Goal: Task Accomplishment & Management: Manage account settings

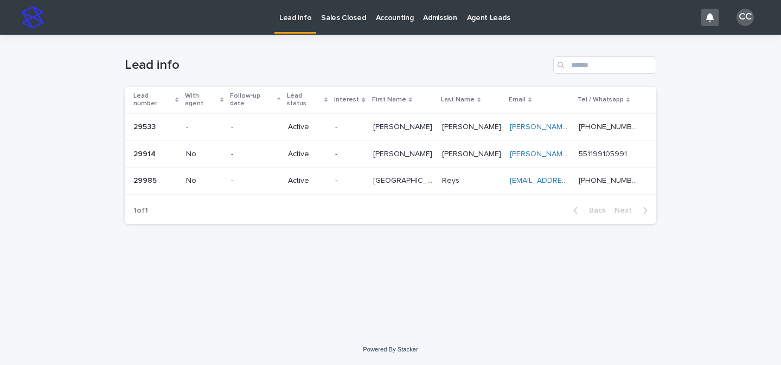
click at [311, 179] on div "Active" at bounding box center [307, 181] width 39 height 18
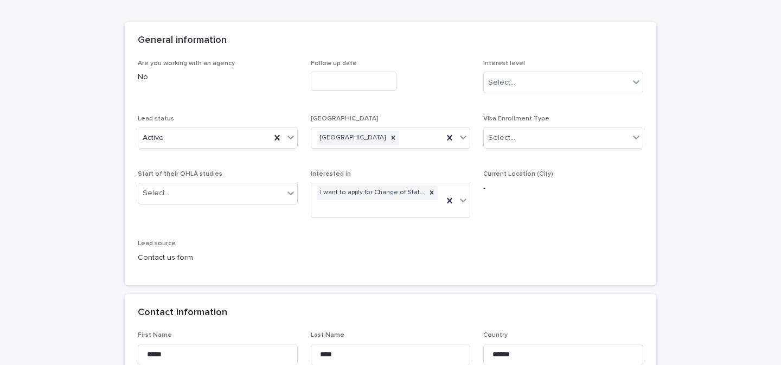
scroll to position [282, 0]
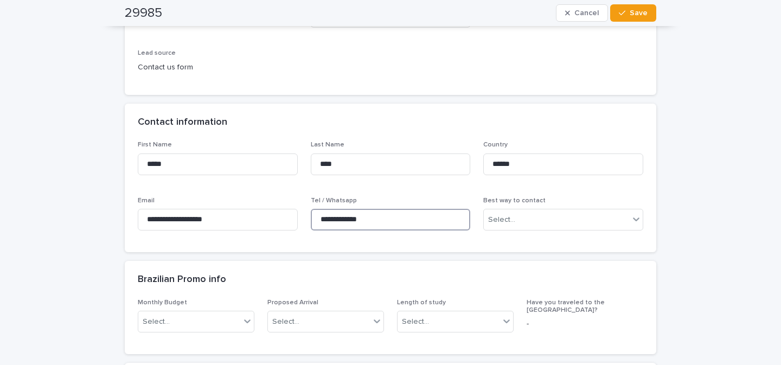
click at [347, 217] on input "**********" at bounding box center [391, 220] width 160 height 22
click at [222, 220] on input "**********" at bounding box center [218, 220] width 160 height 22
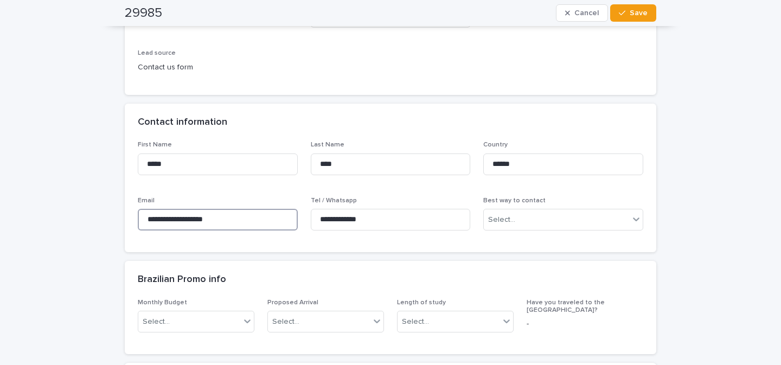
click at [222, 220] on input "**********" at bounding box center [218, 220] width 160 height 22
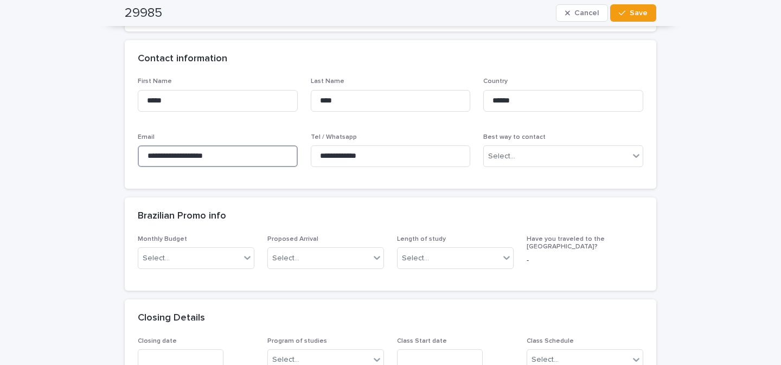
scroll to position [333, 0]
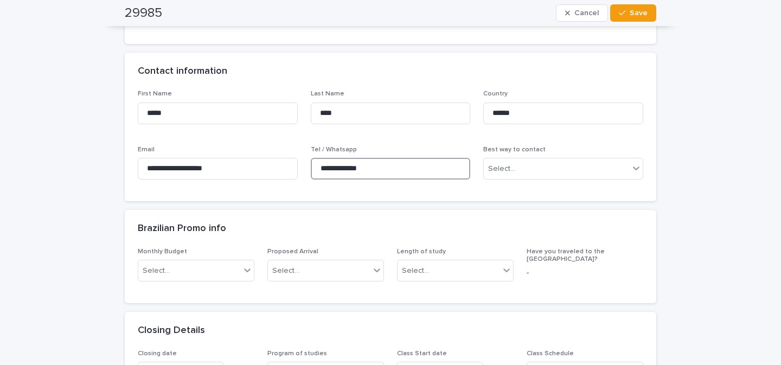
click at [362, 167] on input "**********" at bounding box center [391, 169] width 160 height 22
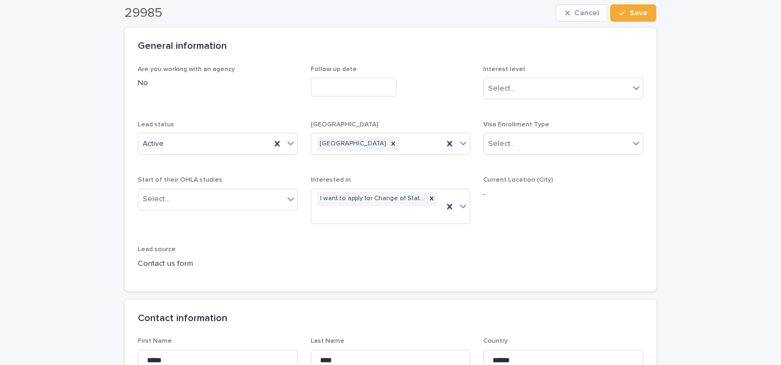
scroll to position [0, 0]
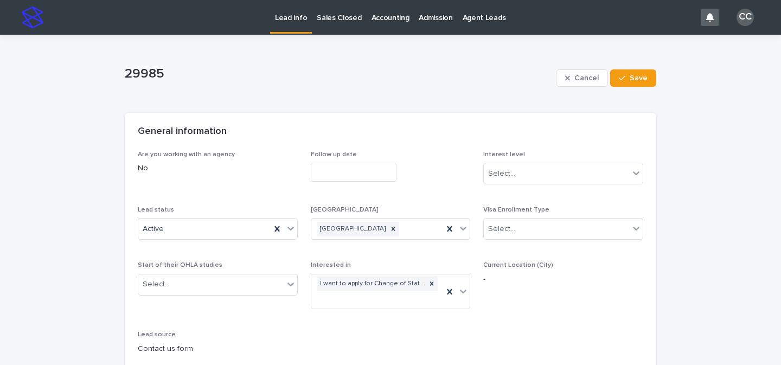
click at [285, 20] on p "Lead info" at bounding box center [291, 11] width 32 height 23
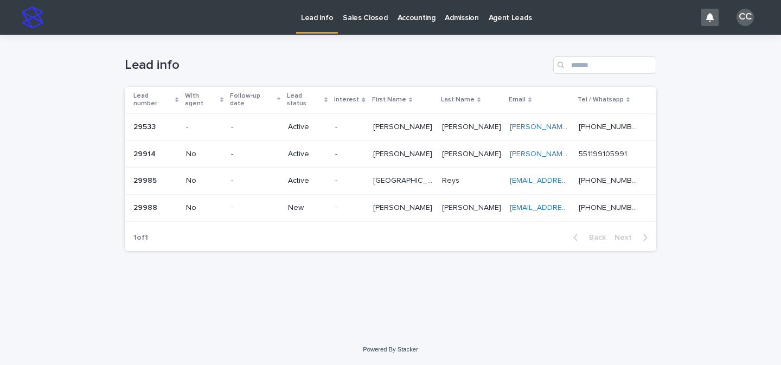
click at [327, 203] on p "New" at bounding box center [307, 207] width 39 height 9
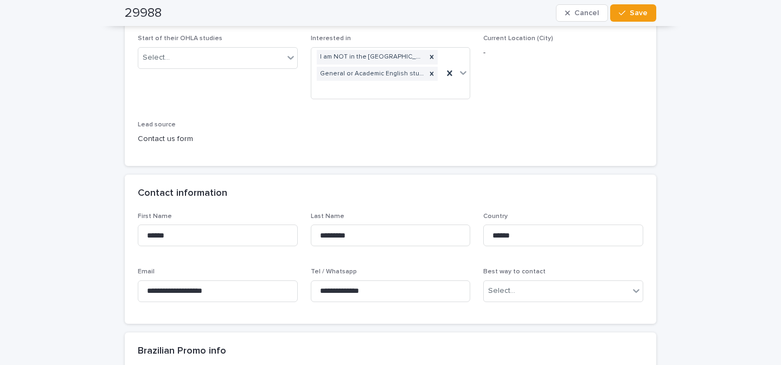
scroll to position [227, 0]
click at [377, 288] on input "**********" at bounding box center [391, 291] width 160 height 22
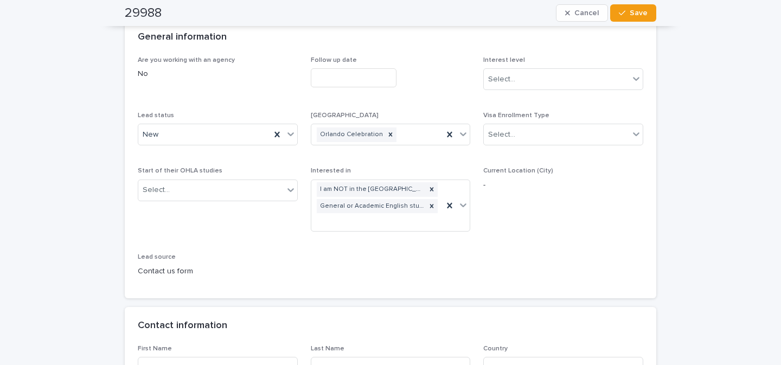
scroll to position [13, 0]
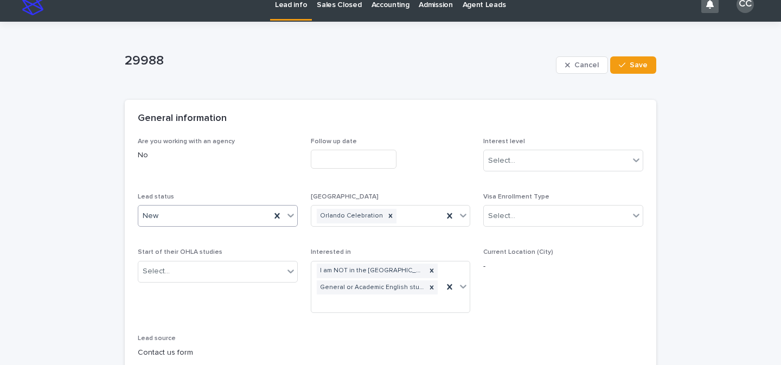
click at [288, 215] on icon at bounding box center [291, 216] width 7 height 4
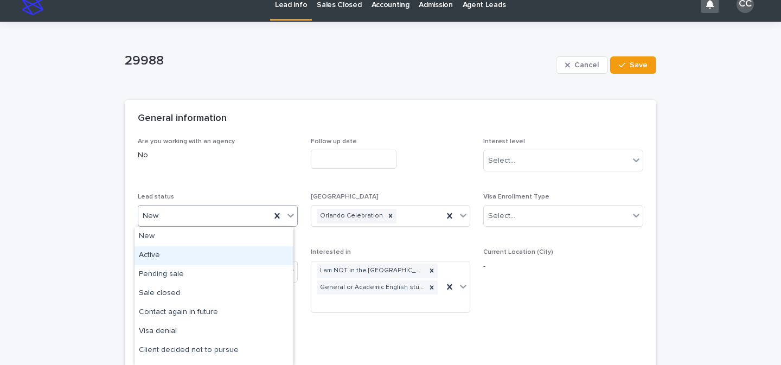
click at [220, 254] on div "Active" at bounding box center [214, 255] width 159 height 19
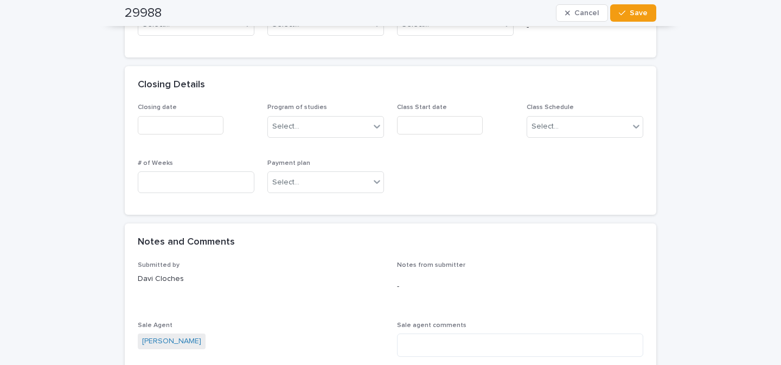
scroll to position [573, 0]
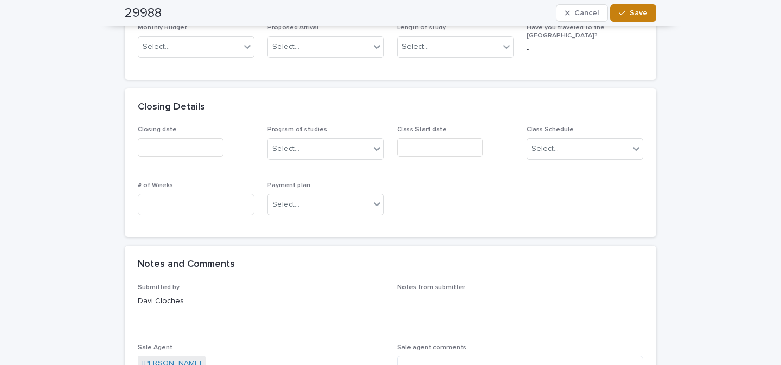
click at [635, 14] on span "Save" at bounding box center [639, 13] width 18 height 8
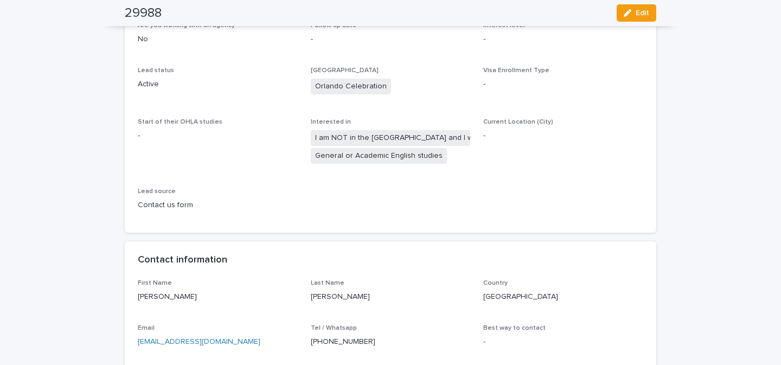
scroll to position [0, 0]
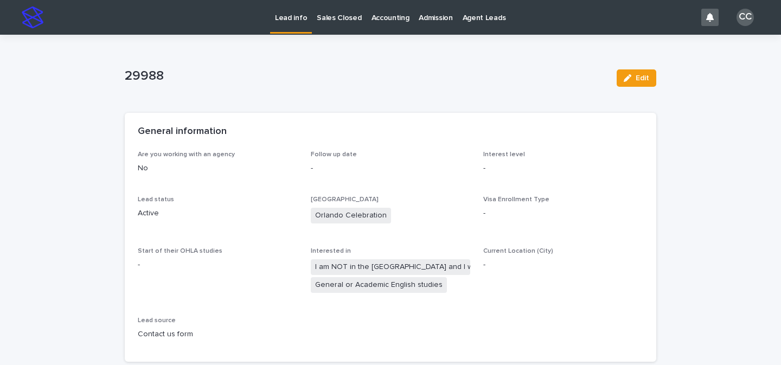
click at [269, 29] on div "Lead info Sales Closed Accounting Admission Agent Leads" at bounding box center [372, 17] width 647 height 35
click at [279, 23] on link "Lead info" at bounding box center [291, 16] width 42 height 32
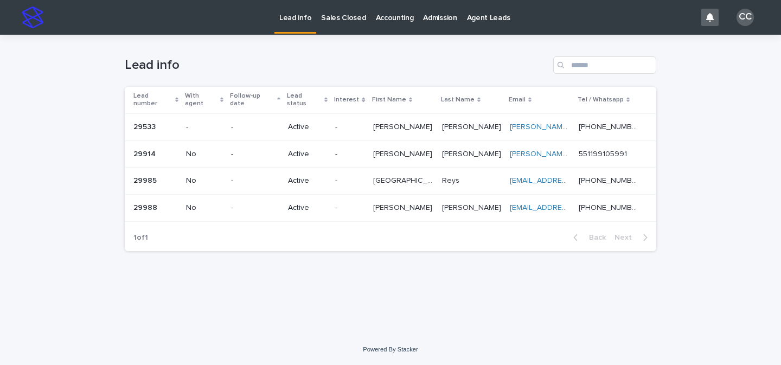
click at [275, 203] on p "-" at bounding box center [255, 207] width 48 height 9
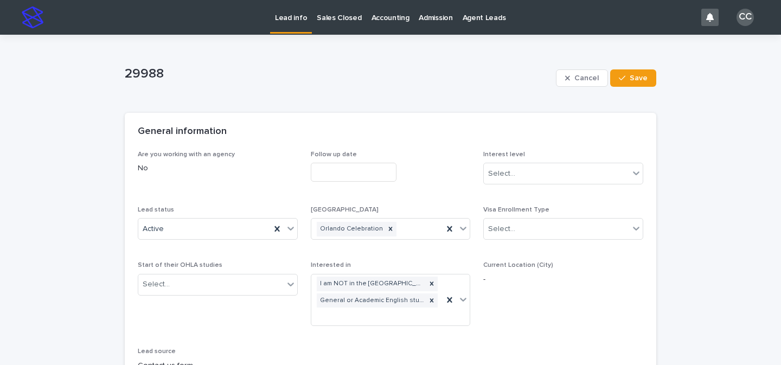
click at [294, 20] on p "Lead info" at bounding box center [291, 11] width 32 height 23
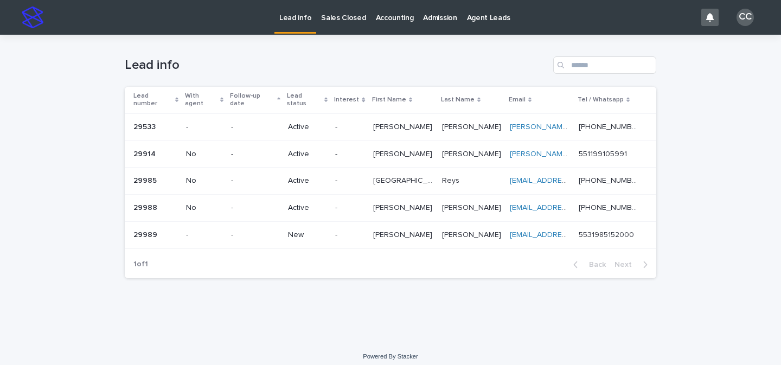
click at [364, 221] on td "-" at bounding box center [349, 234] width 37 height 27
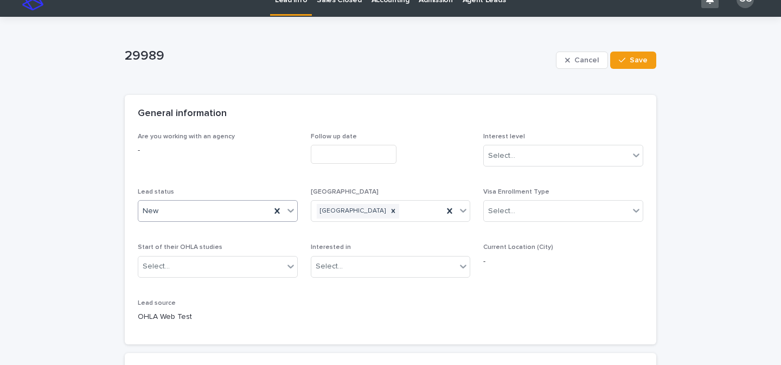
scroll to position [18, 0]
click at [287, 207] on icon at bounding box center [290, 210] width 11 height 11
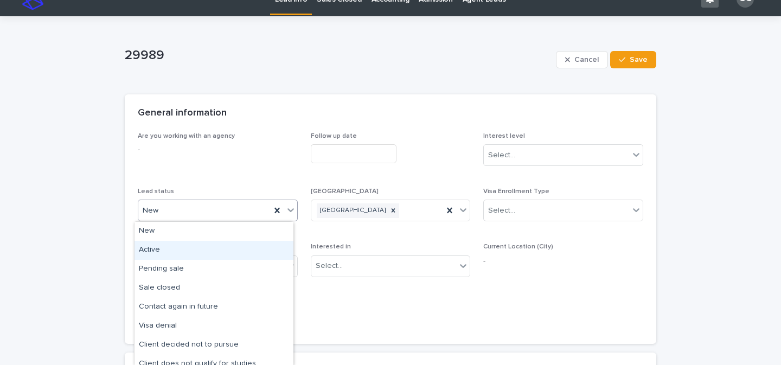
click at [212, 251] on div "Active" at bounding box center [214, 250] width 159 height 19
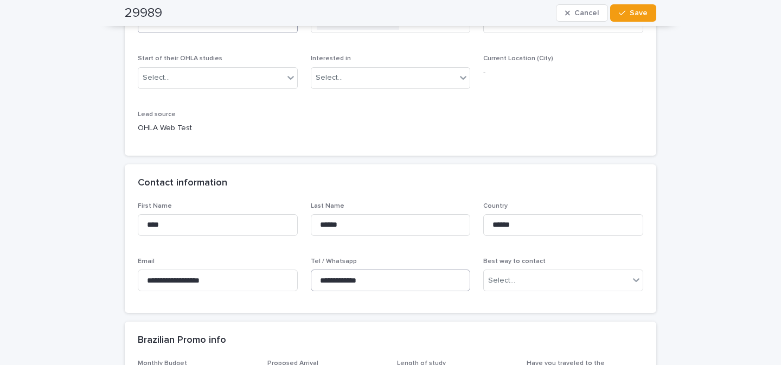
scroll to position [216, 0]
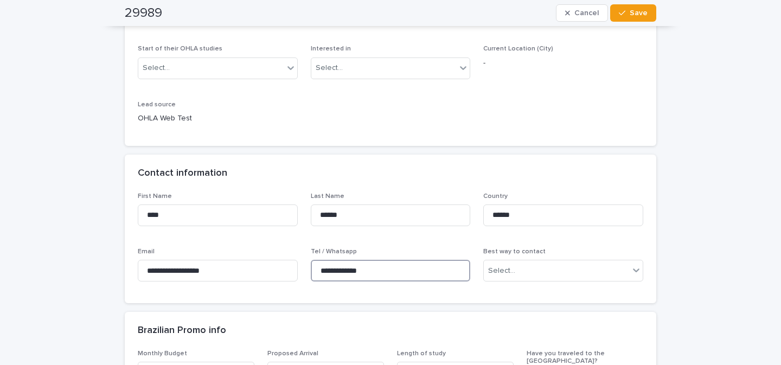
click at [363, 270] on input "**********" at bounding box center [391, 271] width 160 height 22
click at [635, 15] on span "Save" at bounding box center [639, 13] width 18 height 8
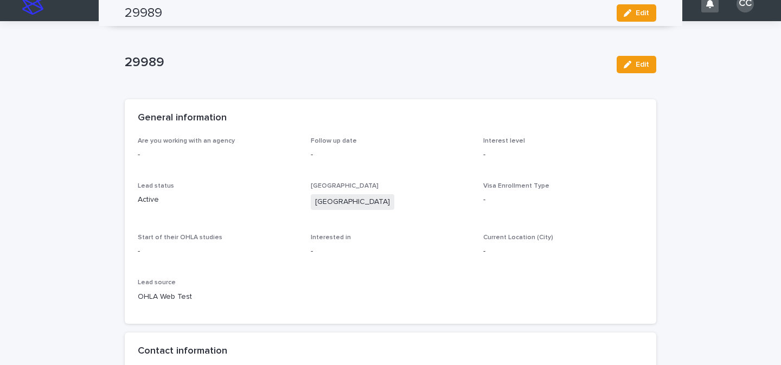
scroll to position [0, 0]
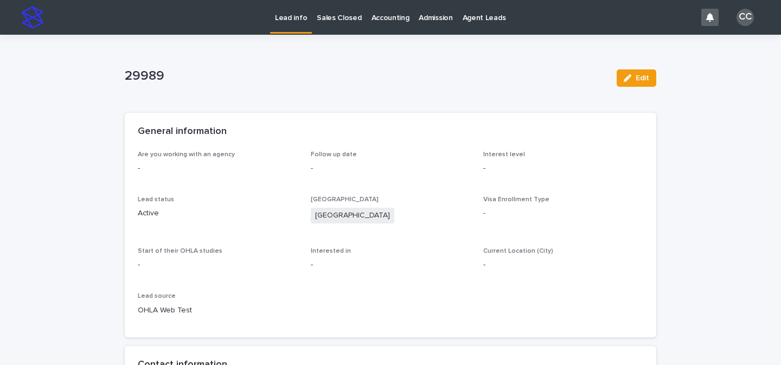
click at [297, 27] on link "Lead info" at bounding box center [291, 16] width 42 height 32
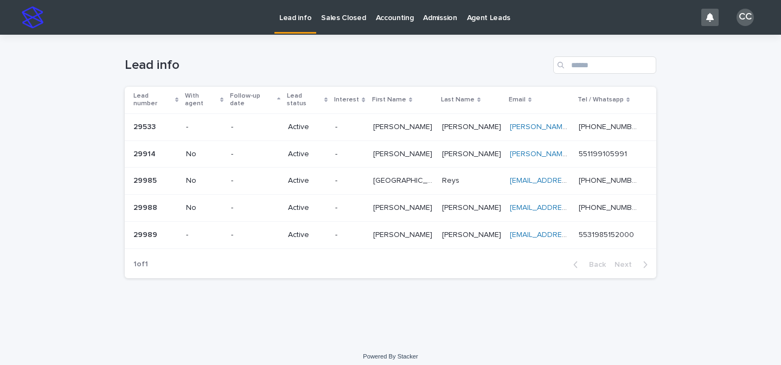
click at [355, 226] on td "-" at bounding box center [349, 234] width 37 height 27
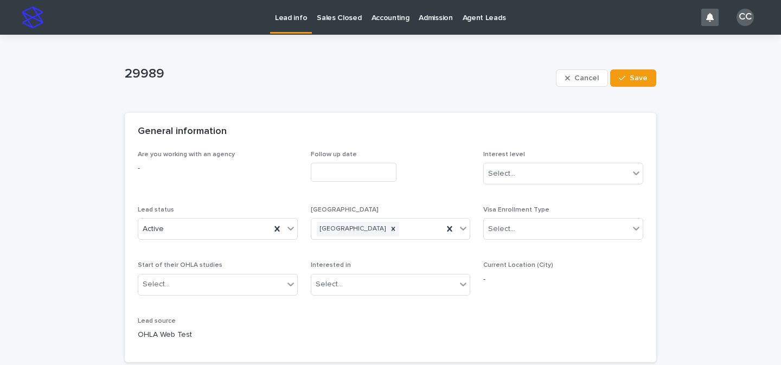
click at [292, 17] on p "Lead info" at bounding box center [291, 11] width 32 height 23
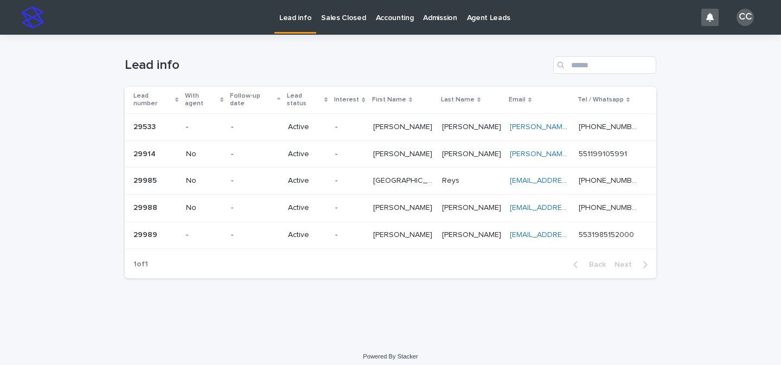
click at [331, 201] on td "Active" at bounding box center [307, 208] width 47 height 27
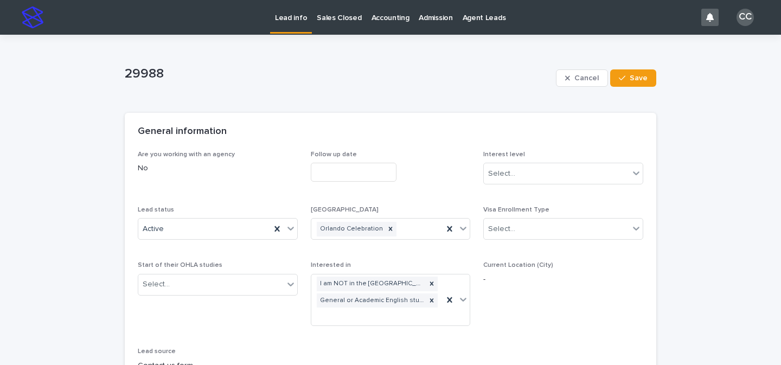
click at [280, 16] on p "Lead info" at bounding box center [291, 11] width 32 height 23
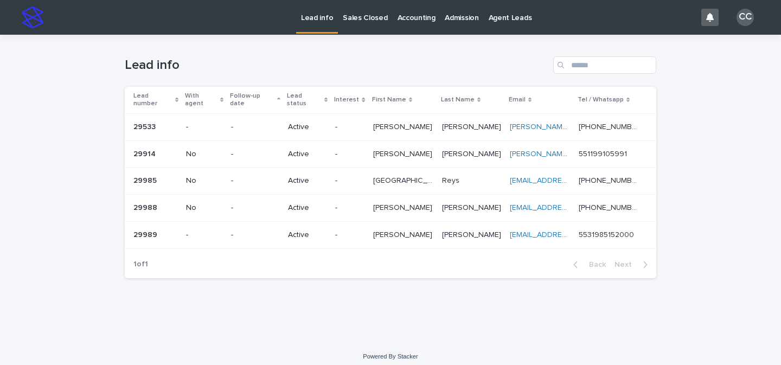
click at [327, 231] on p "Active" at bounding box center [307, 235] width 39 height 9
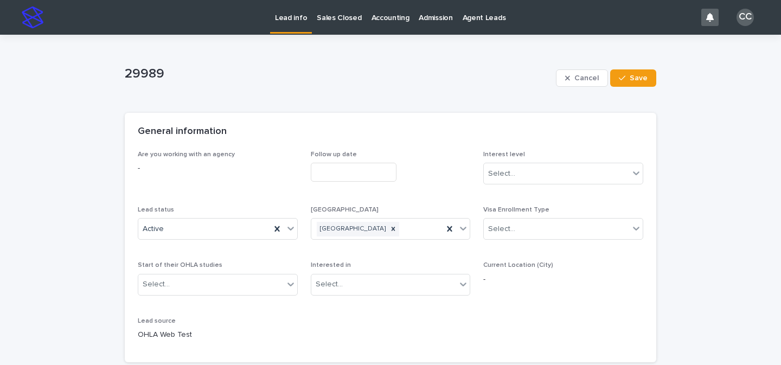
scroll to position [182, 0]
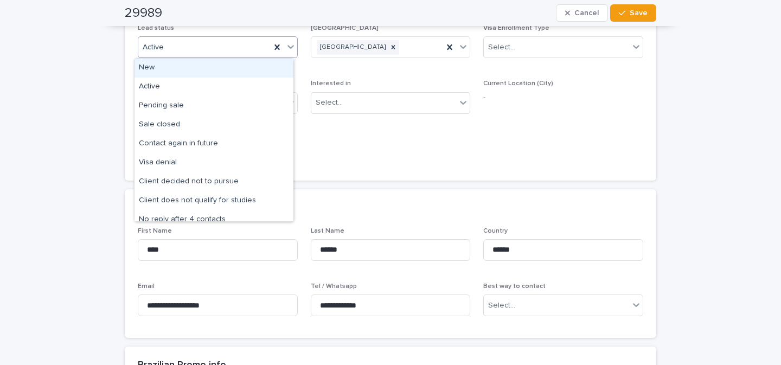
click at [285, 48] on icon at bounding box center [290, 46] width 11 height 11
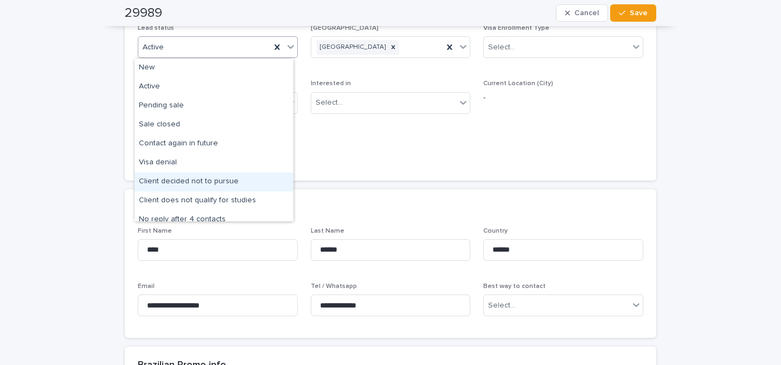
click at [218, 182] on div "Client decided not to pursue" at bounding box center [214, 182] width 159 height 19
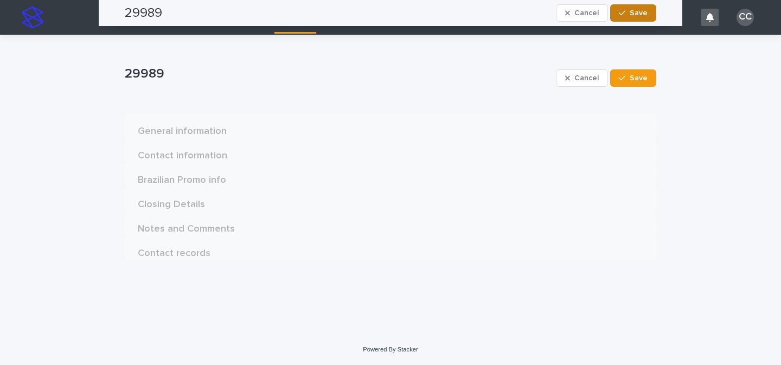
scroll to position [0, 0]
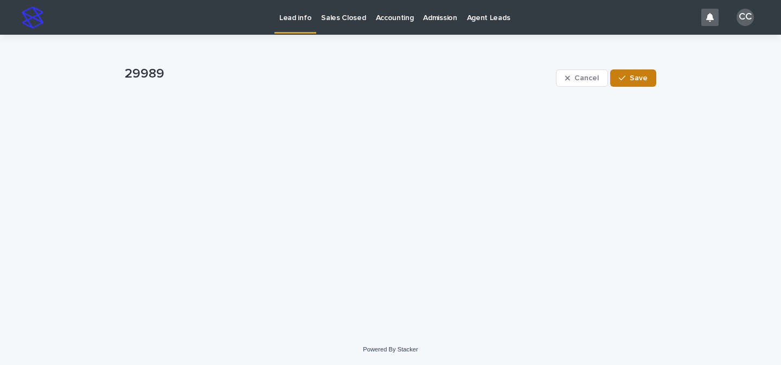
click at [635, 78] on span "Save" at bounding box center [639, 78] width 18 height 8
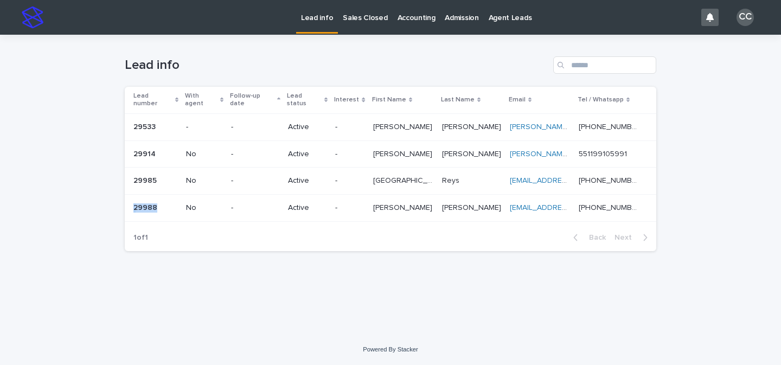
drag, startPoint x: 160, startPoint y: 203, endPoint x: 135, endPoint y: 201, distance: 25.6
click at [135, 201] on div "29988 29988" at bounding box center [155, 208] width 44 height 18
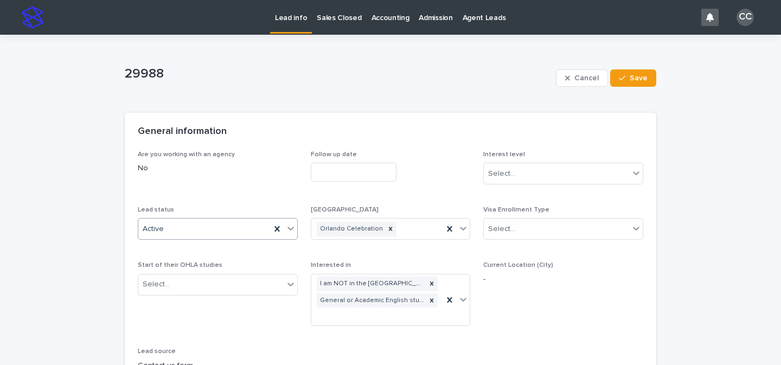
click at [237, 230] on div "Active" at bounding box center [204, 229] width 132 height 18
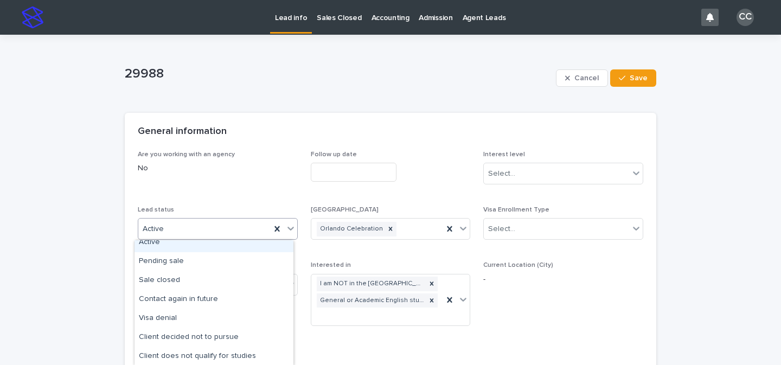
scroll to position [38, 0]
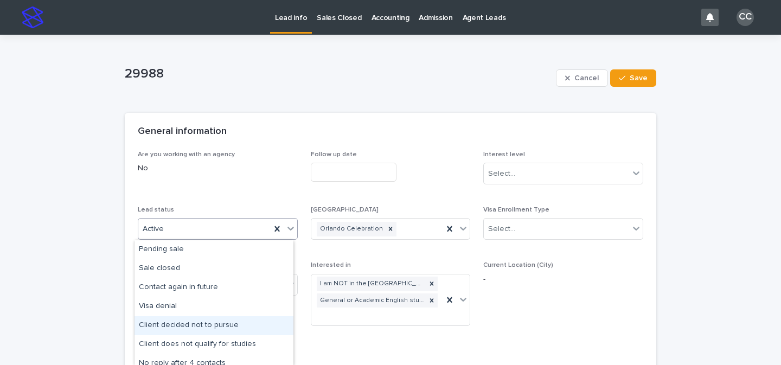
click at [233, 329] on div "Client decided not to pursue" at bounding box center [214, 325] width 159 height 19
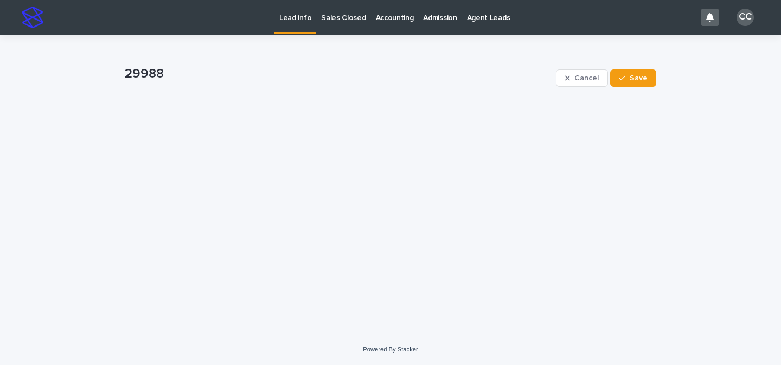
click at [287, 20] on p "Lead info" at bounding box center [295, 11] width 32 height 23
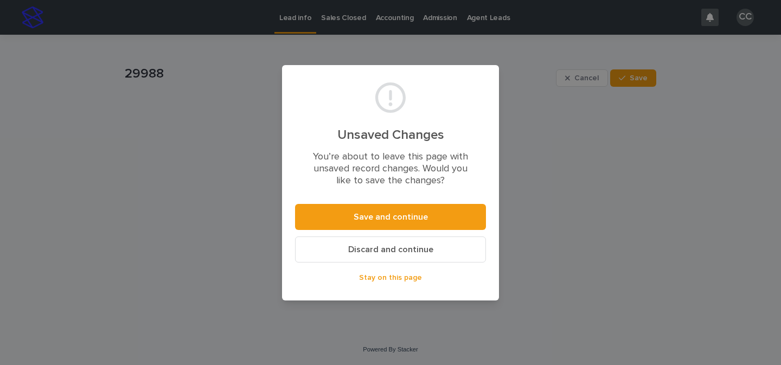
click at [400, 252] on span "Discard and continue" at bounding box center [390, 249] width 85 height 9
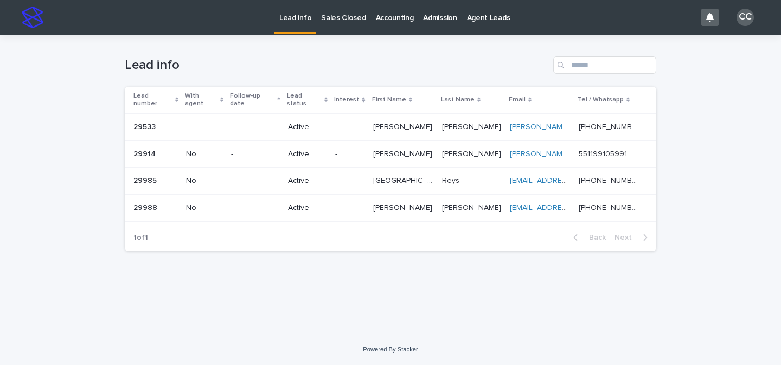
click at [294, 16] on p "Lead info" at bounding box center [295, 11] width 32 height 23
click at [302, 22] on p "Lead info" at bounding box center [295, 11] width 32 height 23
drag, startPoint x: 708, startPoint y: 74, endPoint x: 708, endPoint y: 81, distance: 7.1
click at [708, 78] on div "Loading... Saving… Loading... Saving… Lead info Lead number With agent Follow-u…" at bounding box center [390, 184] width 781 height 299
drag, startPoint x: 708, startPoint y: 81, endPoint x: 707, endPoint y: 173, distance: 91.7
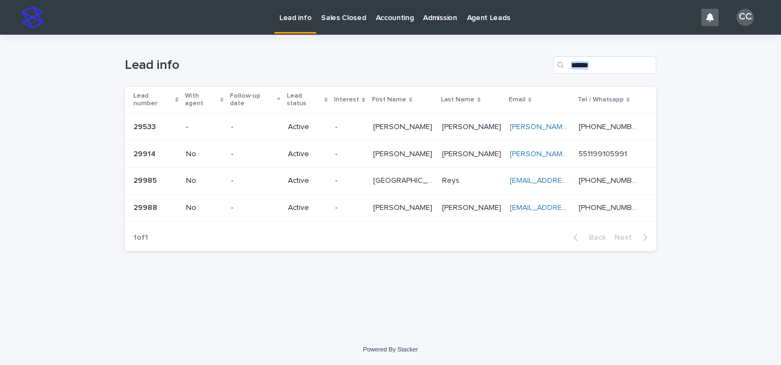
click at [707, 173] on div "Loading... Saving… Loading... Saving… Lead info Lead number With agent Follow-u…" at bounding box center [390, 184] width 781 height 299
